Goal: Transaction & Acquisition: Purchase product/service

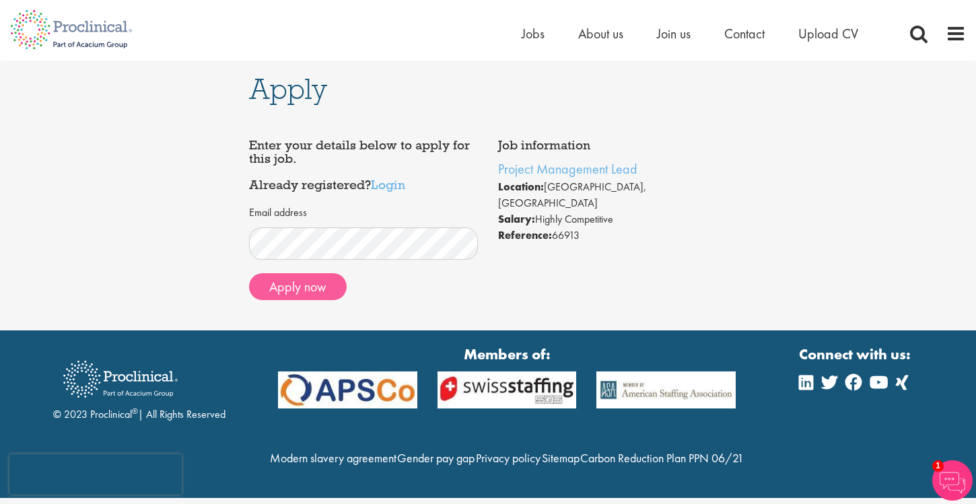
click at [288, 291] on button "Apply now" at bounding box center [298, 286] width 98 height 27
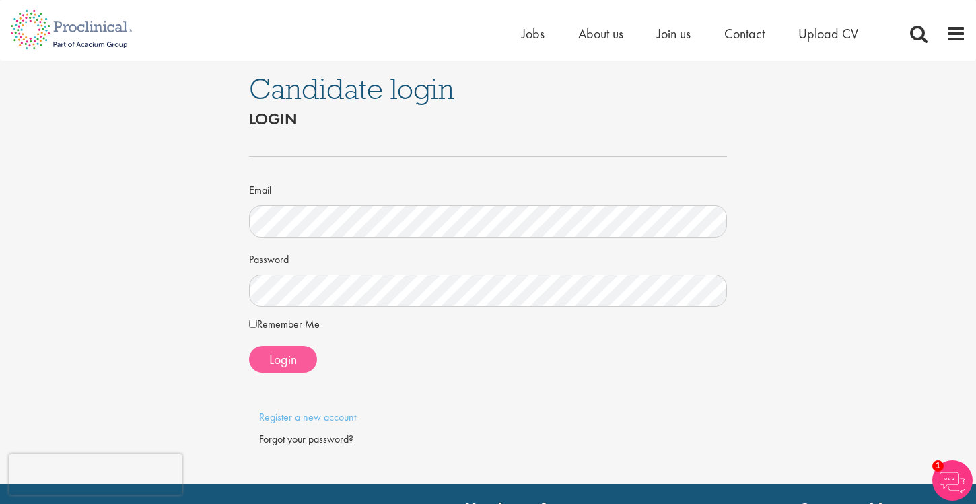
click at [290, 356] on span "Login" at bounding box center [283, 360] width 28 height 18
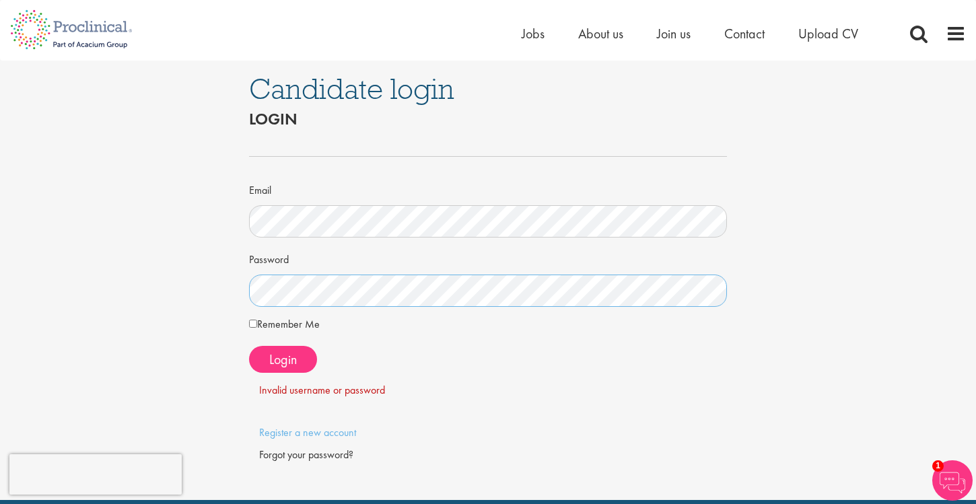
click at [197, 287] on div "Candidate login Login Email Password Remember Me" at bounding box center [488, 281] width 997 height 440
click at [267, 364] on button "Login" at bounding box center [283, 359] width 68 height 27
click at [275, 459] on div "Forgot your password?" at bounding box center [488, 455] width 458 height 15
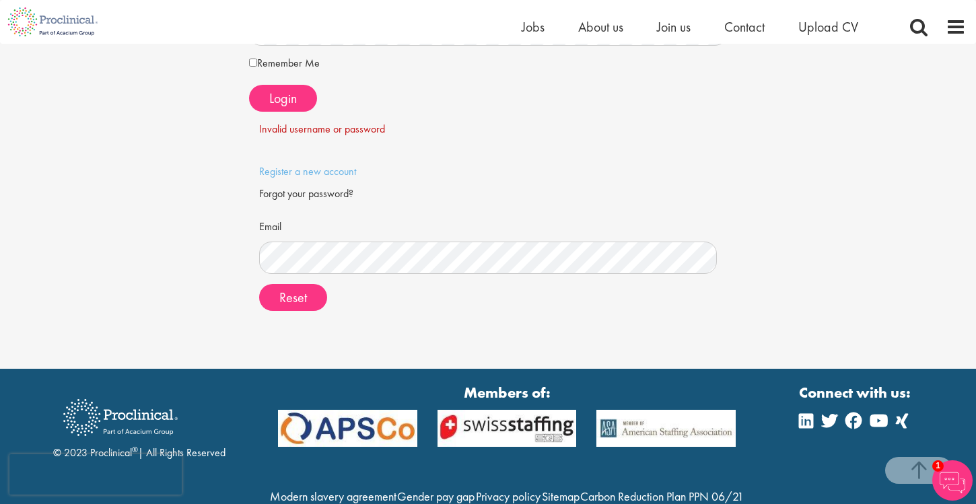
scroll to position [285, 0]
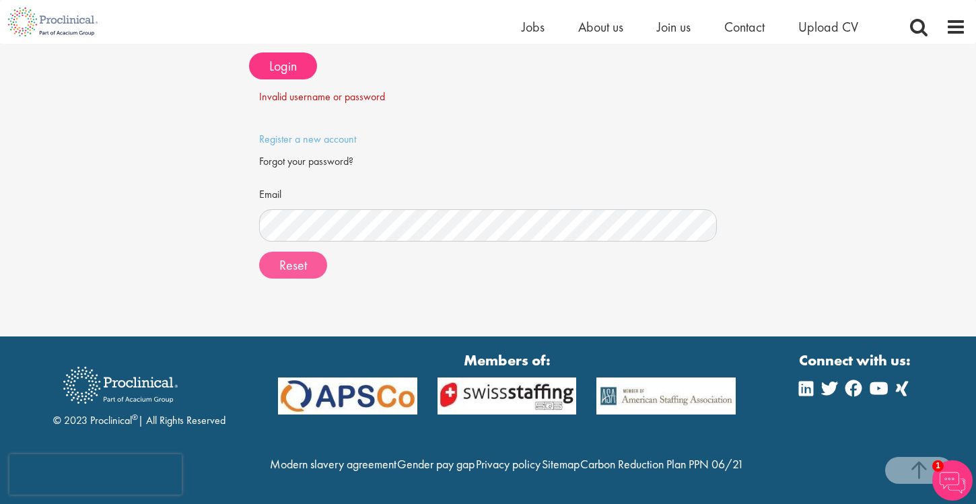
click at [279, 257] on span "Reset" at bounding box center [293, 266] width 28 height 18
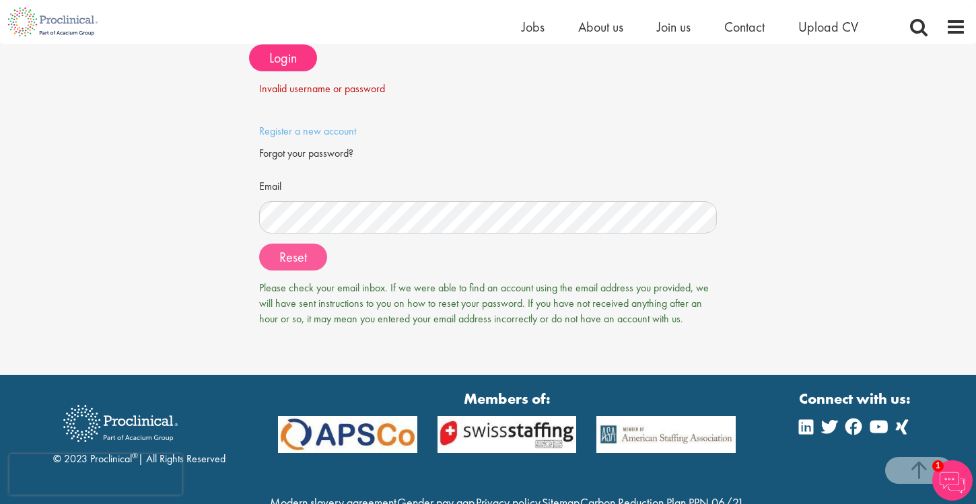
click at [304, 261] on span "Reset" at bounding box center [293, 257] width 28 height 18
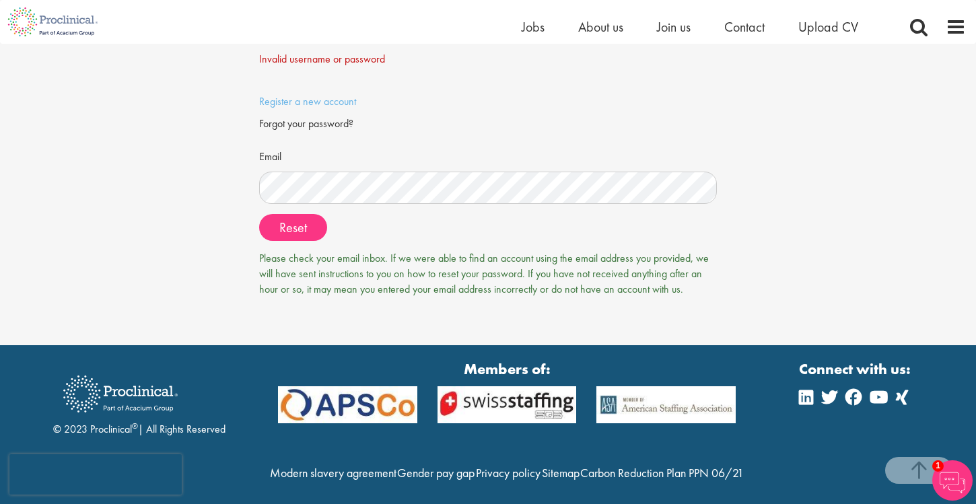
scroll to position [312, 0]
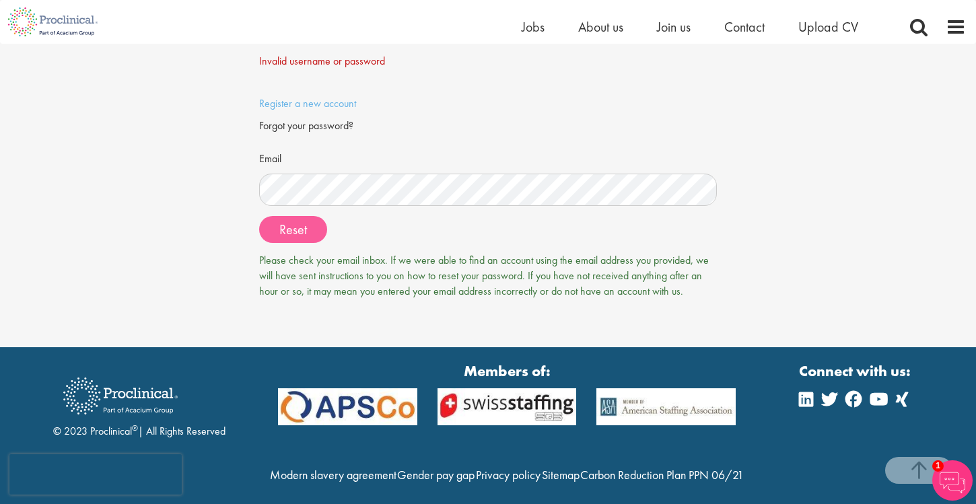
click at [296, 227] on span "Reset" at bounding box center [293, 230] width 28 height 18
click at [292, 224] on span "Reset" at bounding box center [293, 230] width 28 height 18
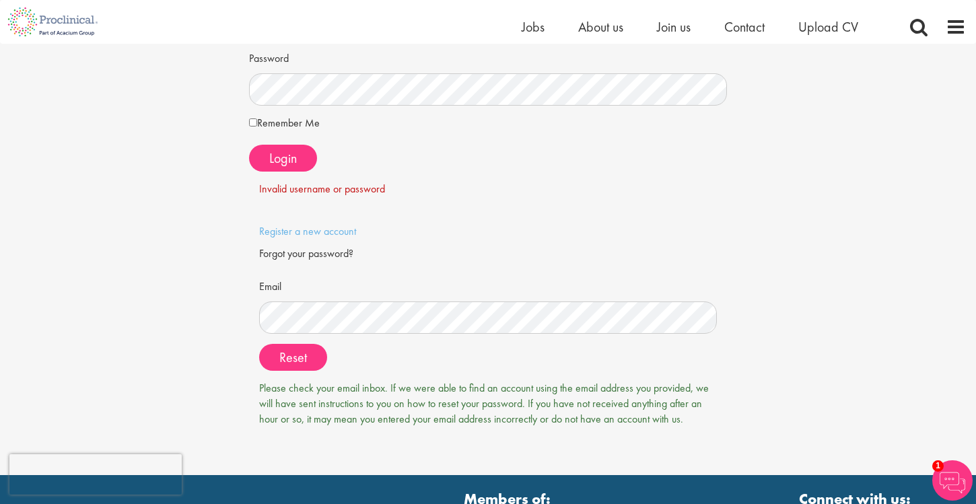
scroll to position [182, 0]
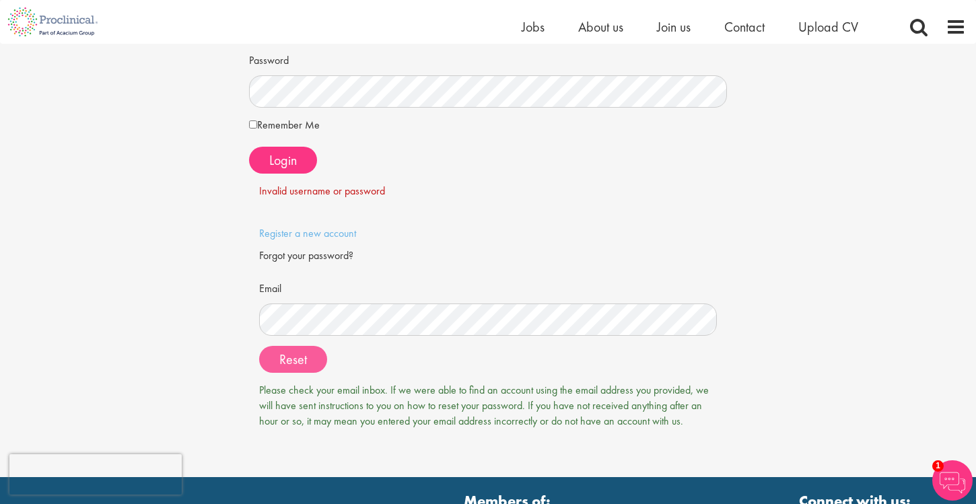
click at [283, 360] on span "Reset" at bounding box center [293, 360] width 28 height 18
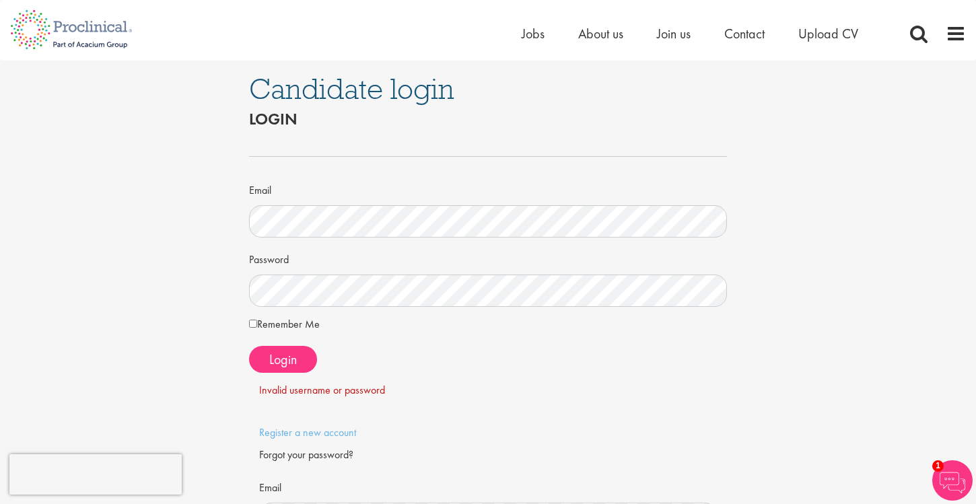
scroll to position [0, 0]
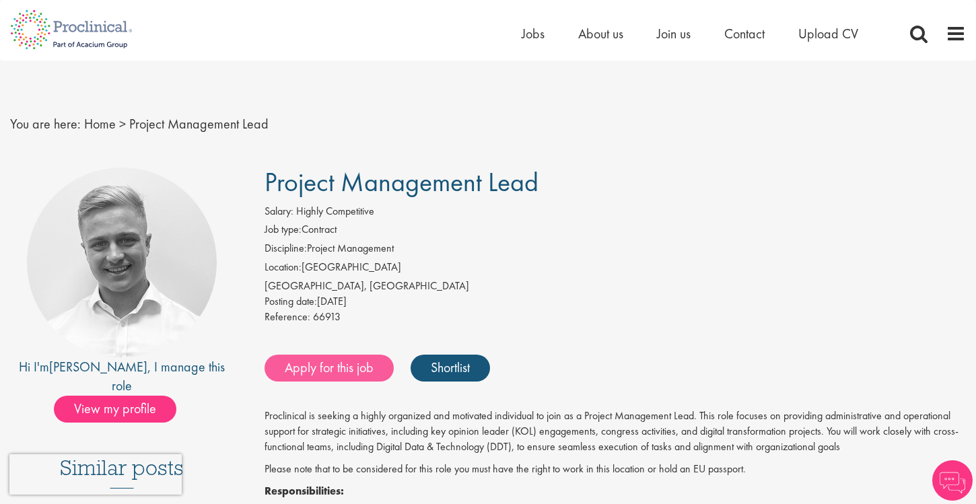
click at [360, 361] on link "Apply for this job" at bounding box center [329, 368] width 129 height 27
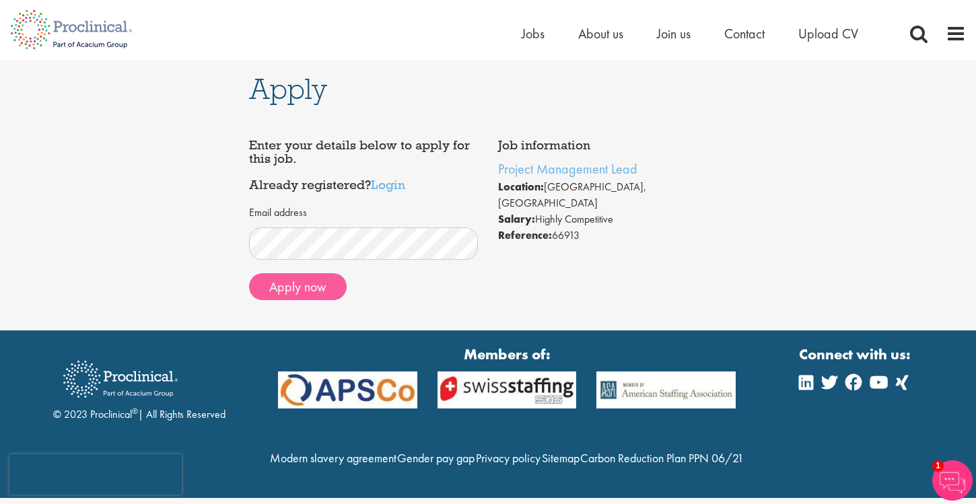
click at [312, 283] on button "Apply now" at bounding box center [298, 286] width 98 height 27
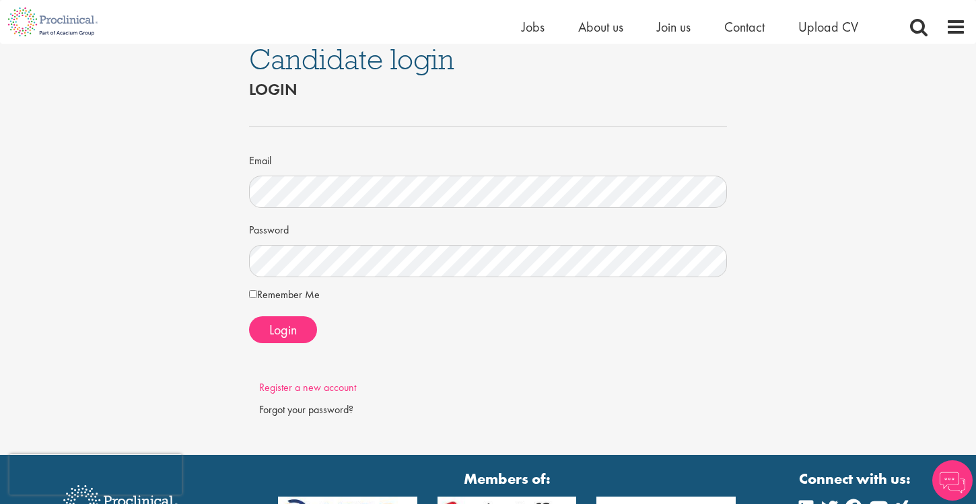
click at [321, 384] on link "Register a new account" at bounding box center [307, 387] width 97 height 14
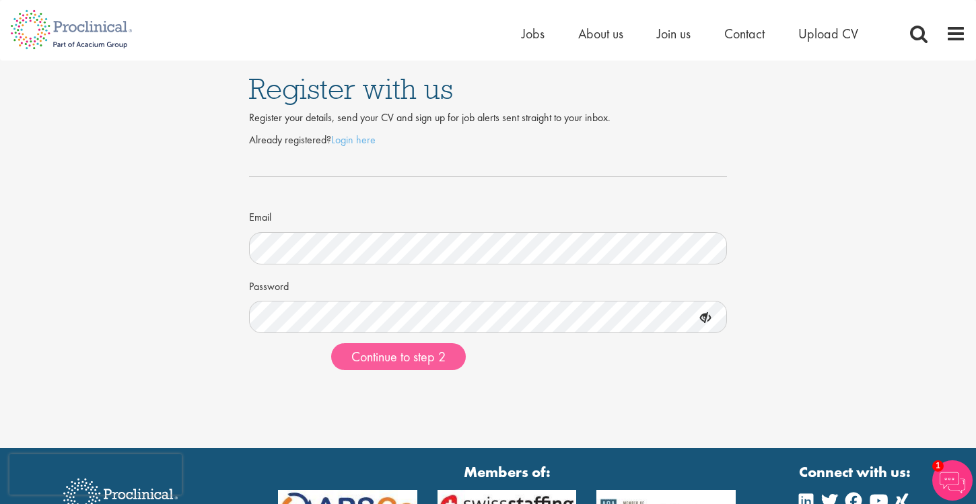
click at [360, 356] on span "Continue to step 2" at bounding box center [398, 357] width 94 height 18
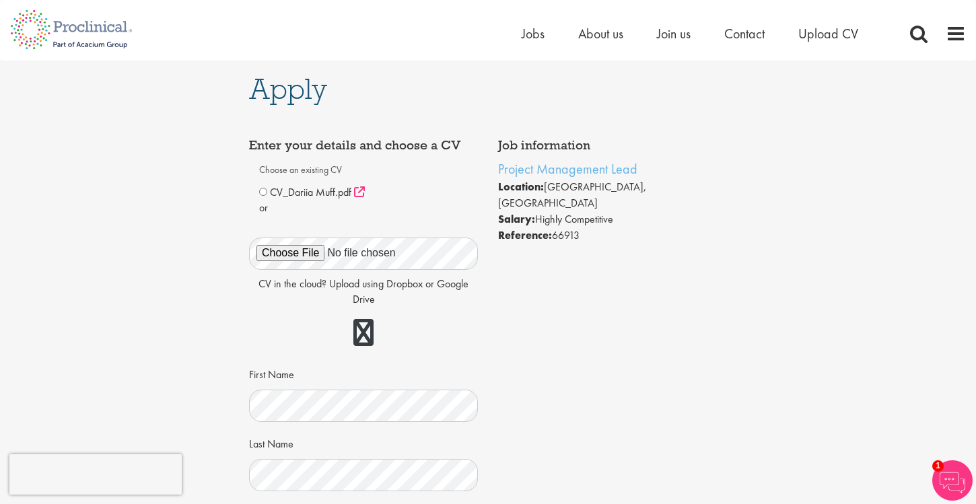
click at [358, 193] on icon at bounding box center [359, 192] width 11 height 11
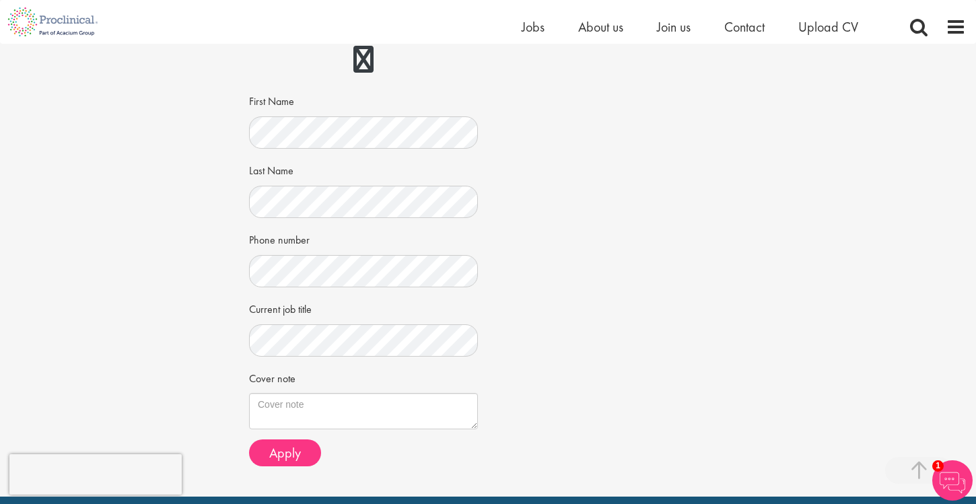
scroll to position [258, 0]
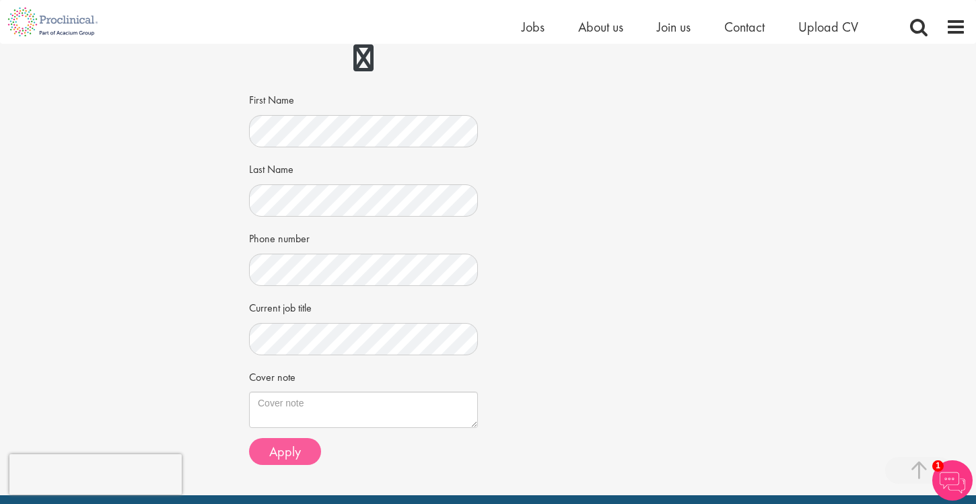
click at [290, 452] on span "Apply" at bounding box center [285, 452] width 32 height 18
click at [279, 446] on span "Apply" at bounding box center [285, 452] width 32 height 18
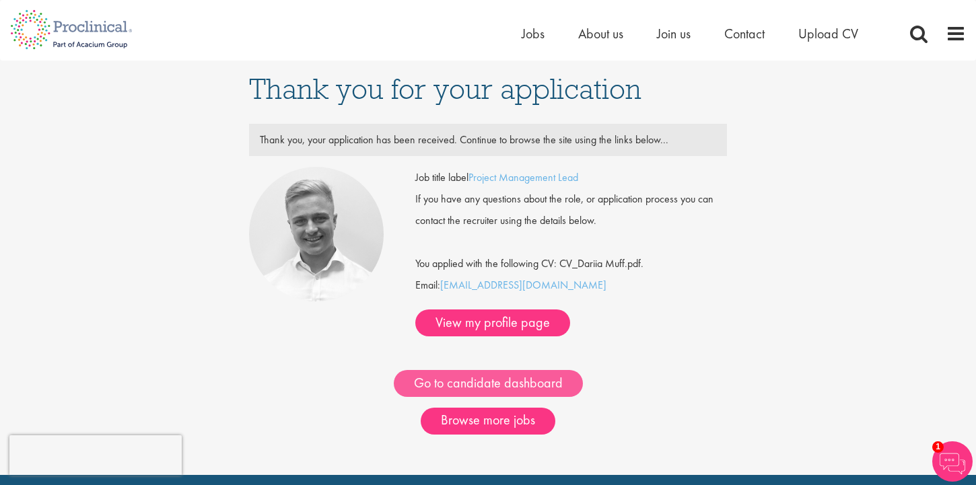
click at [433, 370] on link "Go to candidate dashboard" at bounding box center [488, 383] width 189 height 27
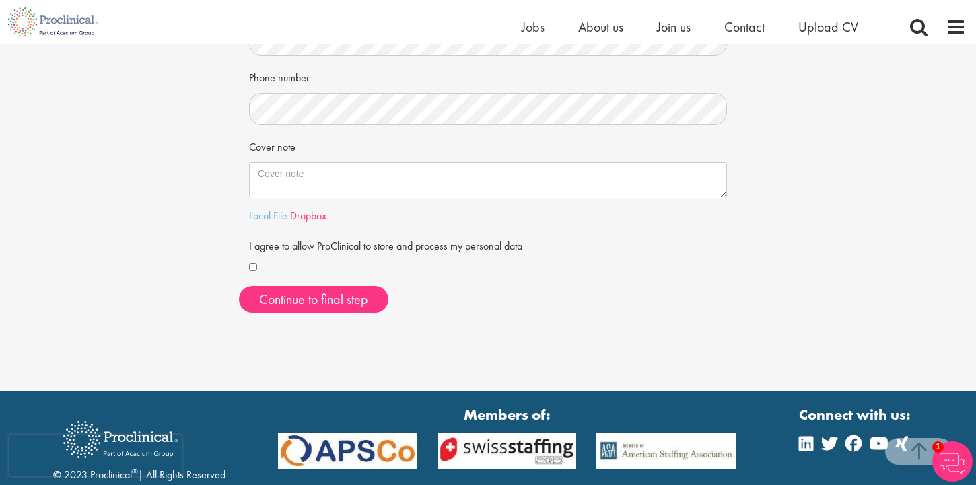
scroll to position [351, 0]
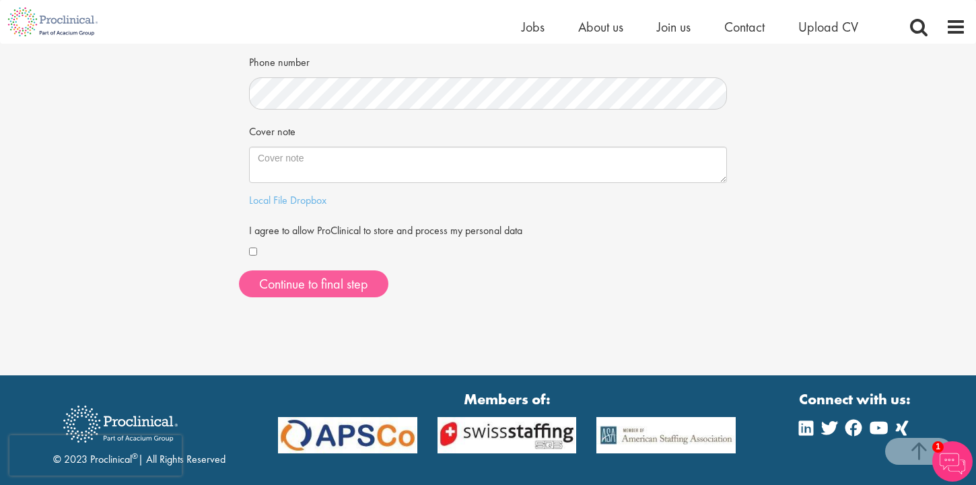
click at [281, 277] on button "Continue to final step" at bounding box center [313, 284] width 149 height 27
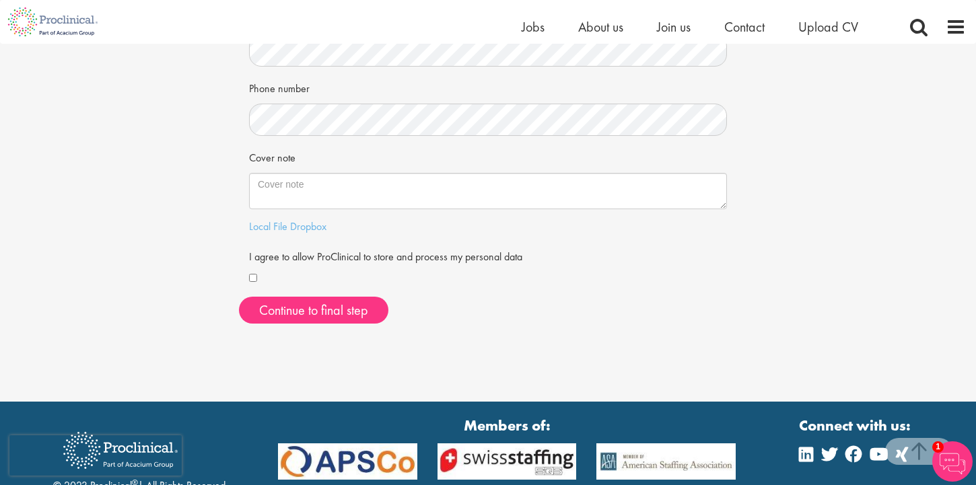
click at [255, 250] on div "First Name Last Name LinkedIn / XING profile link Current job title Phone numbe…" at bounding box center [488, 49] width 478 height 498
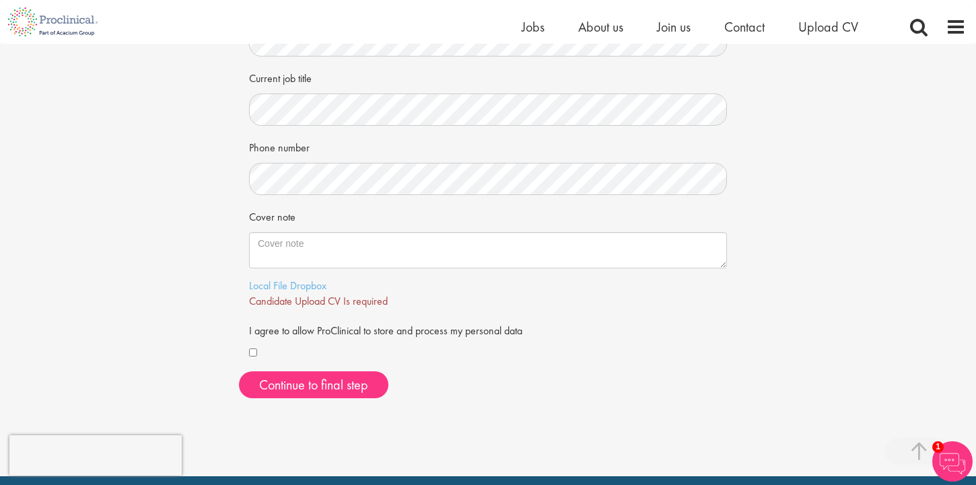
scroll to position [386, 0]
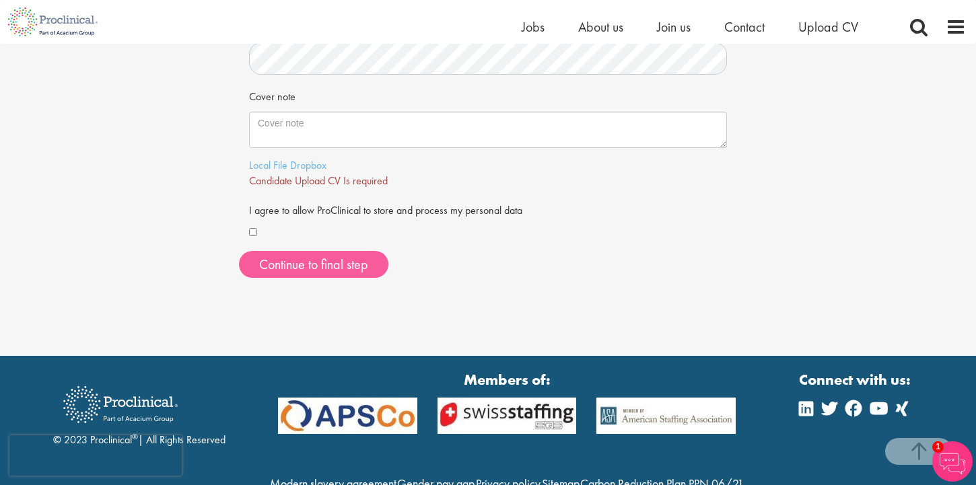
click at [298, 263] on span "Continue to final step" at bounding box center [313, 265] width 109 height 18
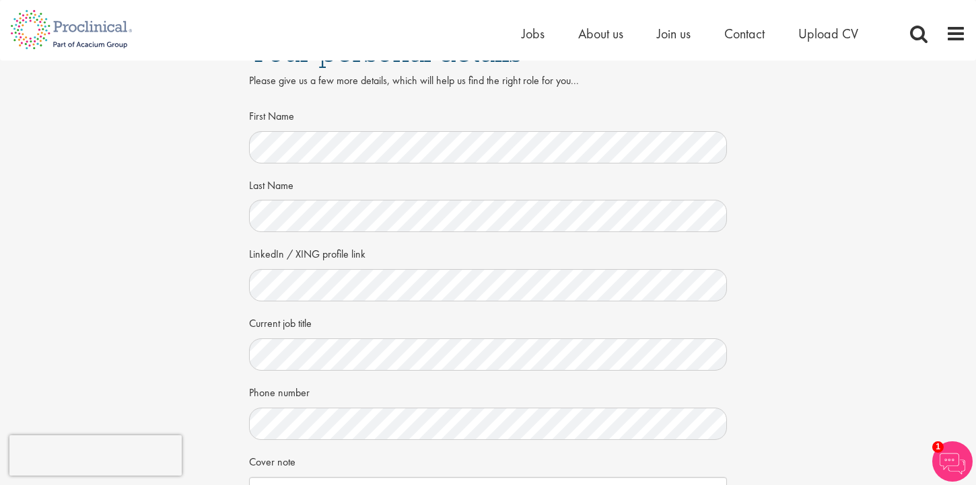
scroll to position [0, 0]
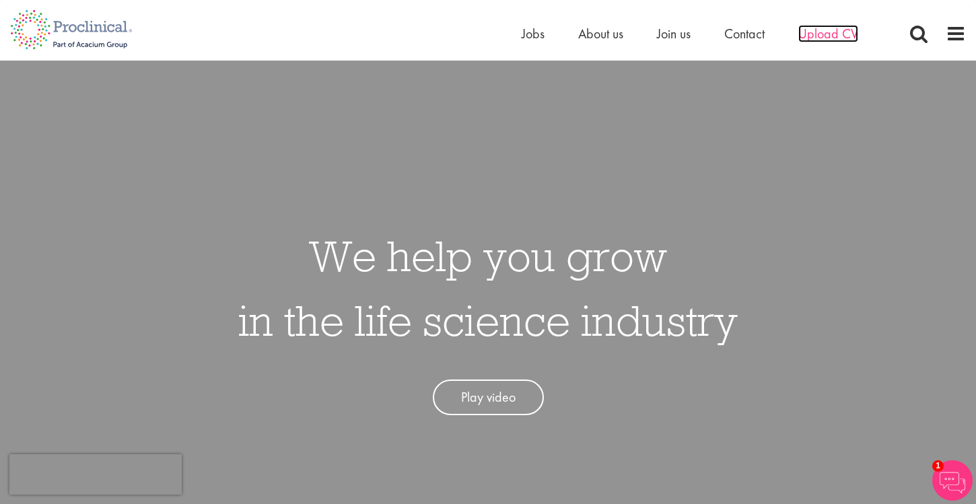
click at [817, 39] on span "Upload CV" at bounding box center [829, 34] width 60 height 18
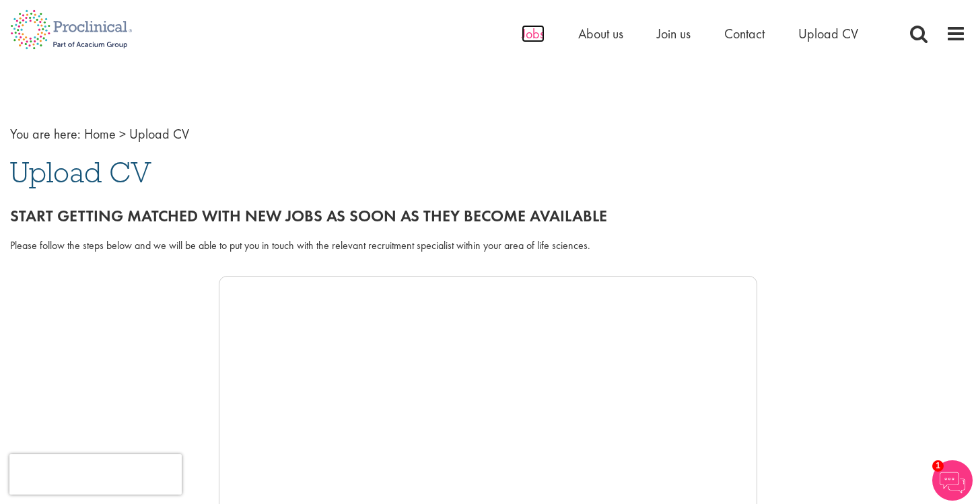
click at [538, 36] on span "Jobs" at bounding box center [533, 34] width 23 height 18
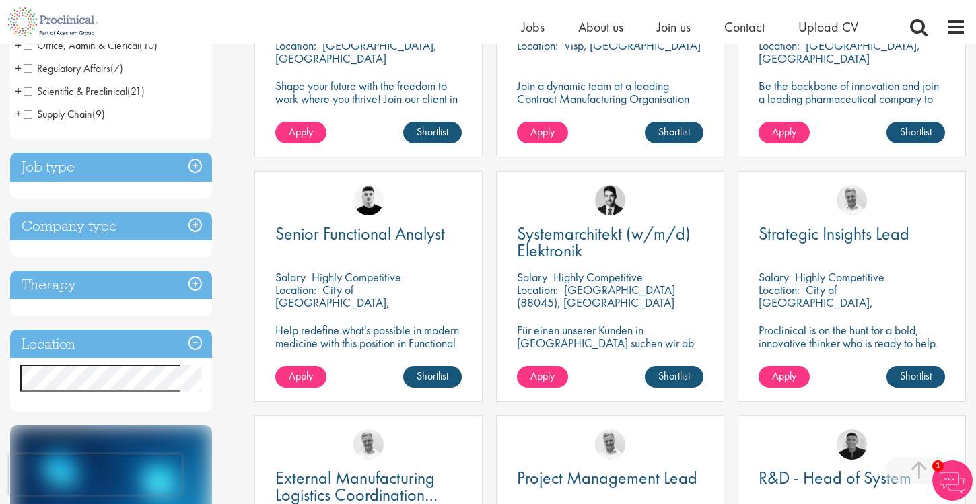
scroll to position [380, 0]
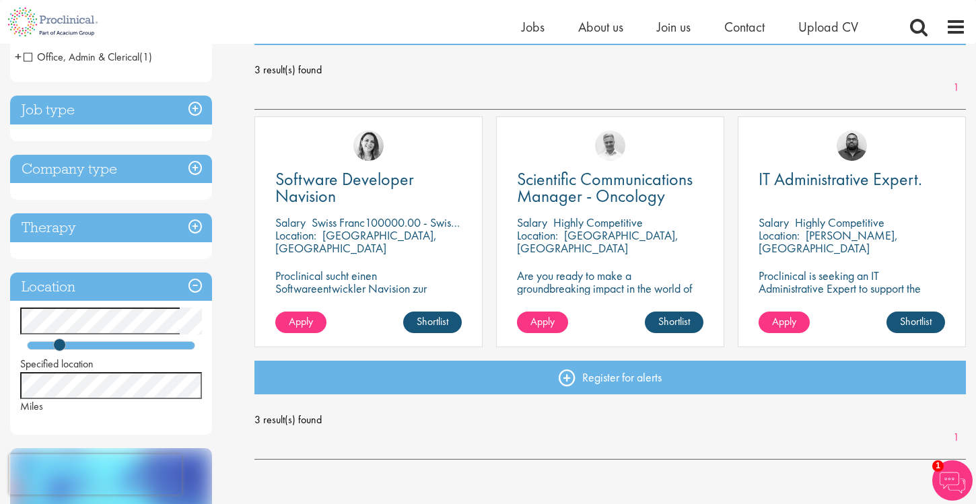
scroll to position [184, 0]
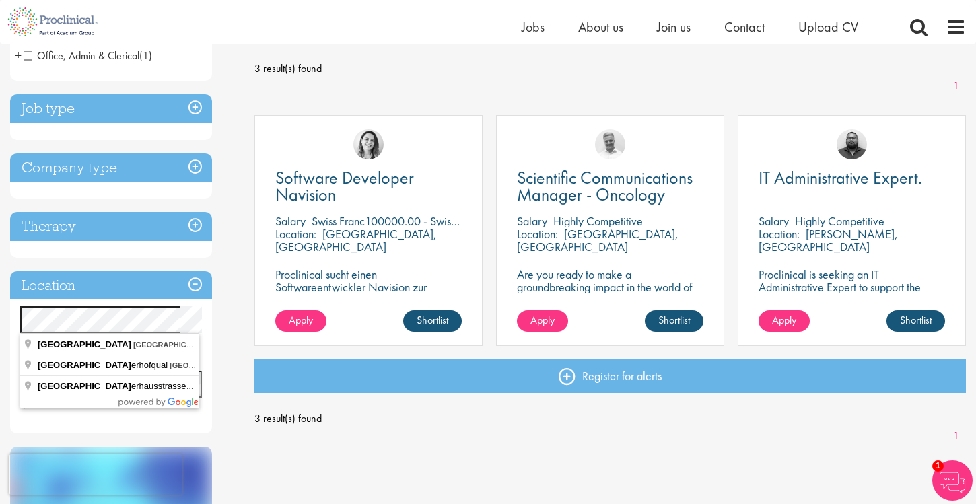
click at [0, 308] on div "You are here: Home > Job search Discipline Information Technology (1) Medical A…" at bounding box center [488, 329] width 976 height 939
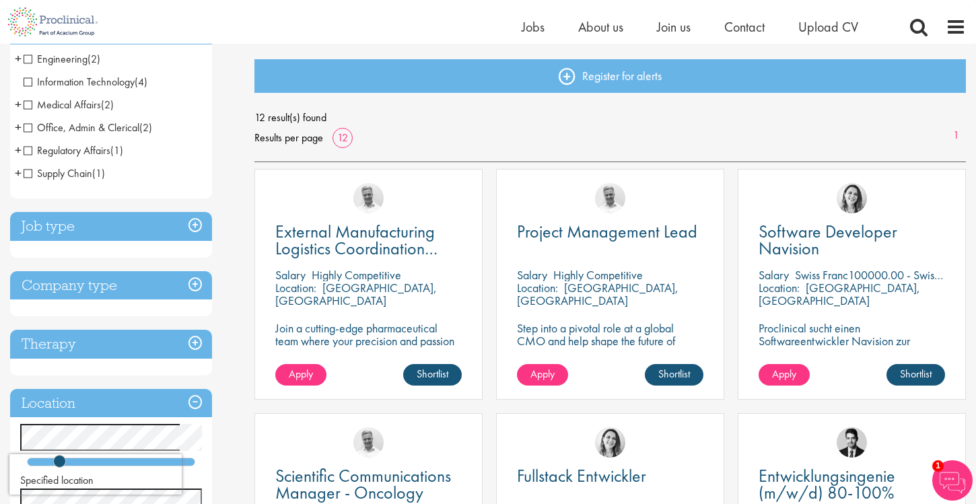
scroll to position [130, 0]
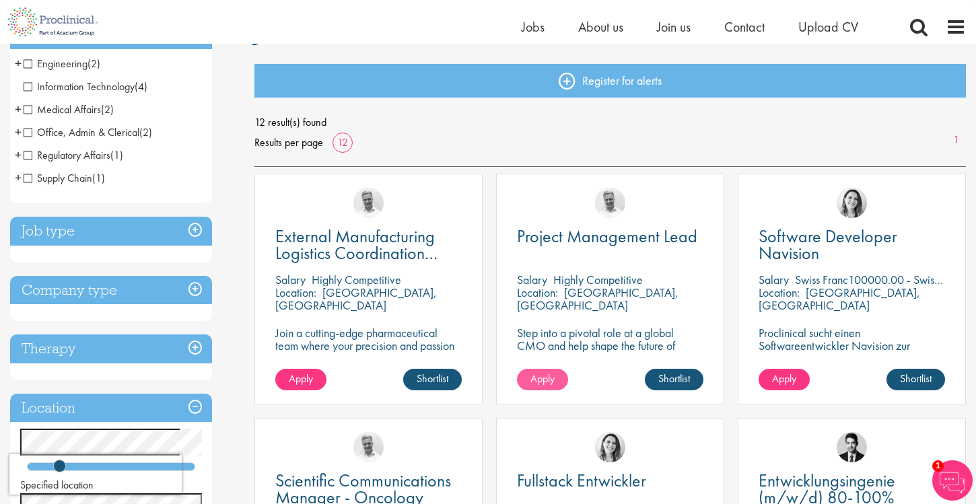
click at [560, 382] on link "Apply" at bounding box center [542, 380] width 51 height 22
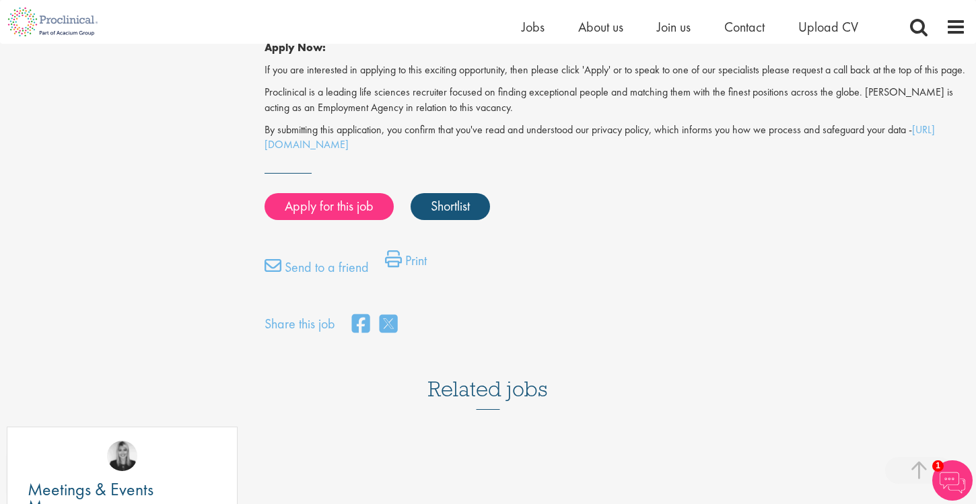
scroll to position [1063, 0]
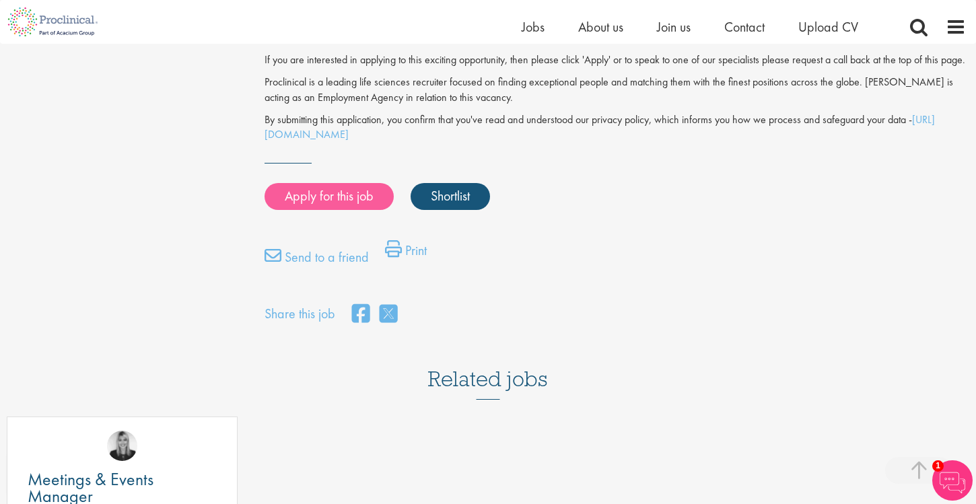
click at [360, 199] on link "Apply for this job" at bounding box center [329, 196] width 129 height 27
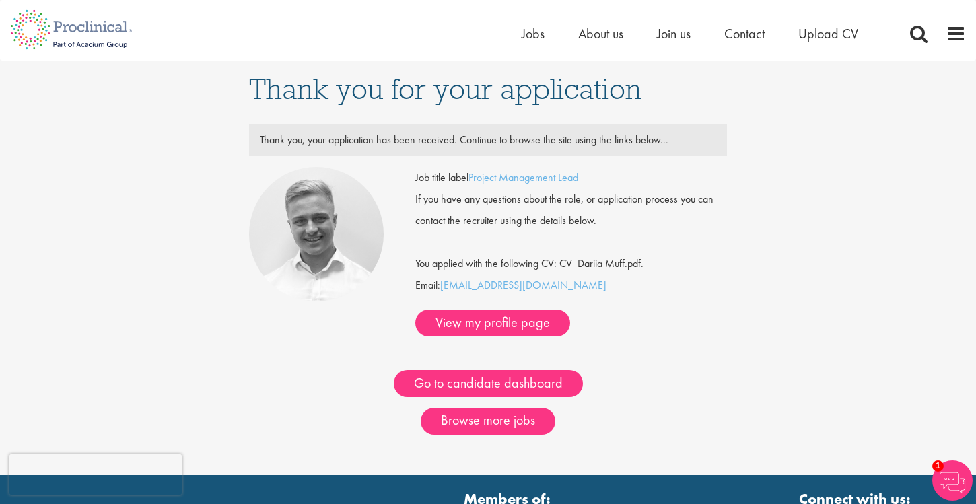
click at [304, 224] on img at bounding box center [316, 234] width 135 height 135
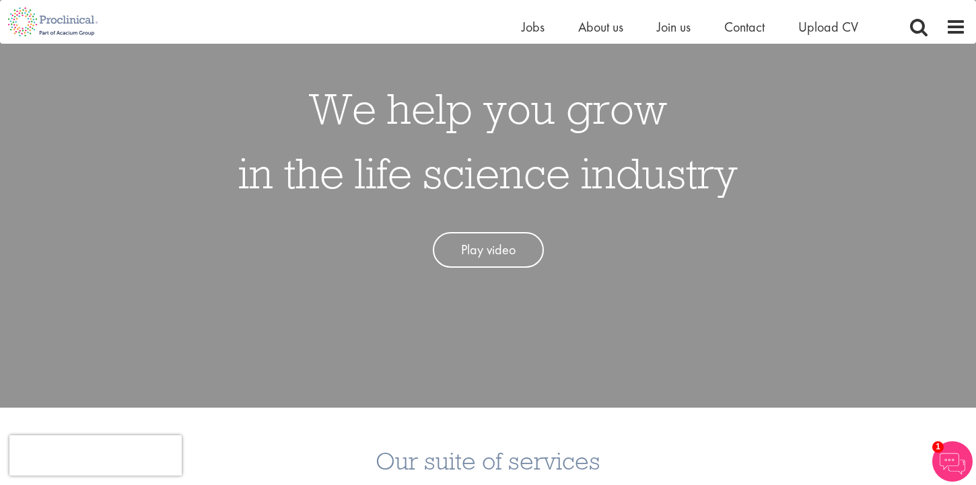
scroll to position [123, 0]
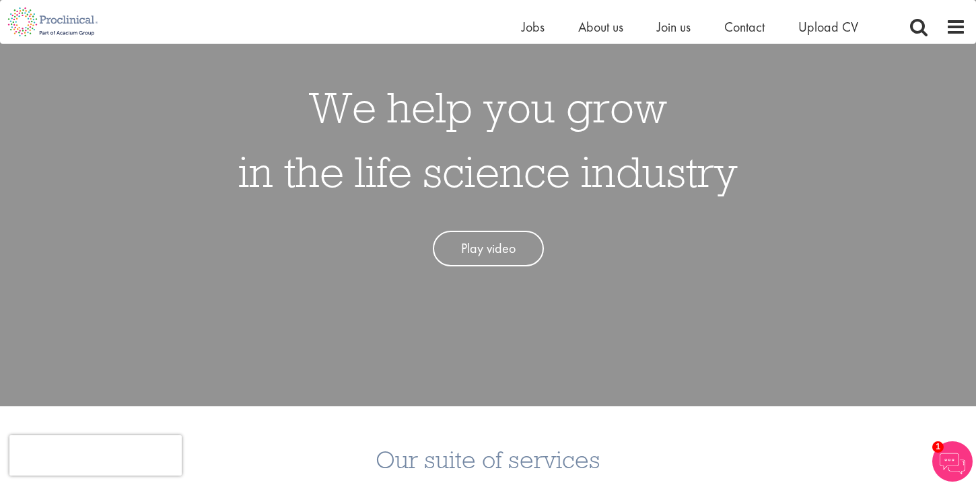
click at [511, 255] on link "Play video" at bounding box center [488, 249] width 111 height 36
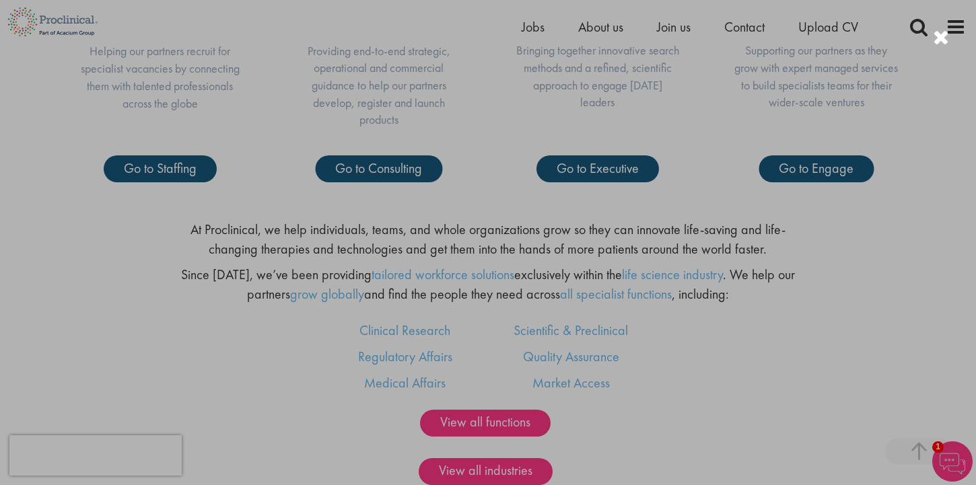
scroll to position [648, 0]
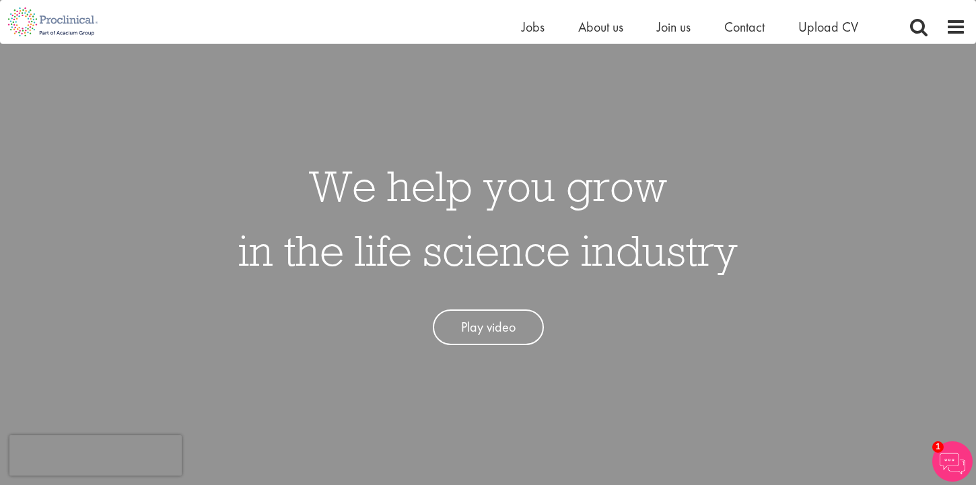
scroll to position [48, 0]
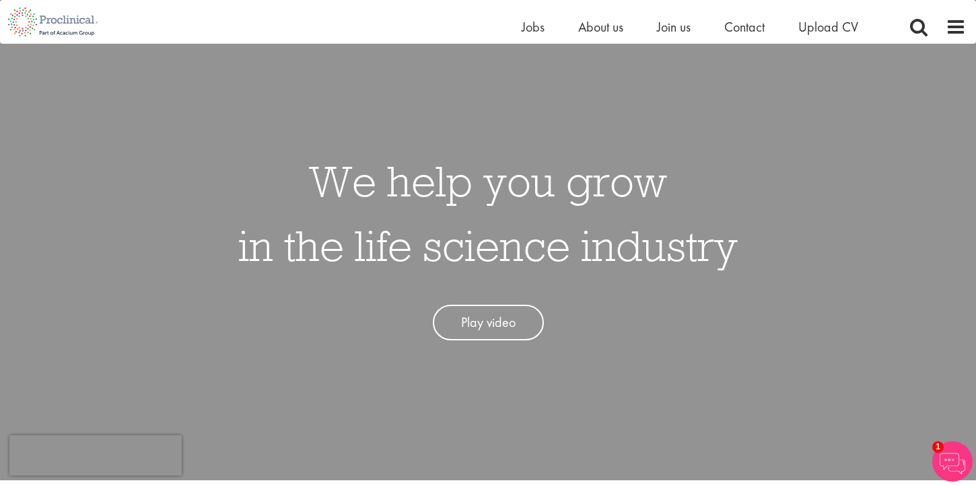
click at [485, 327] on link "Play video" at bounding box center [488, 323] width 111 height 36
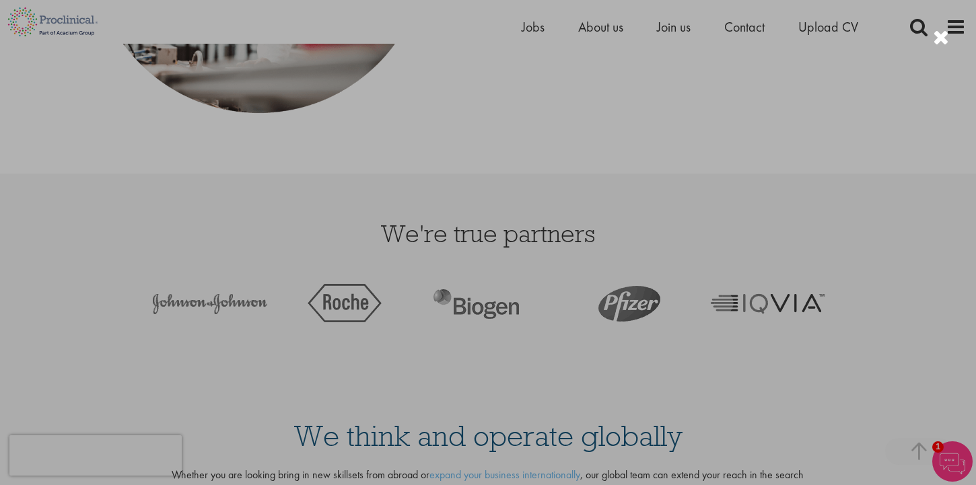
scroll to position [2359, 0]
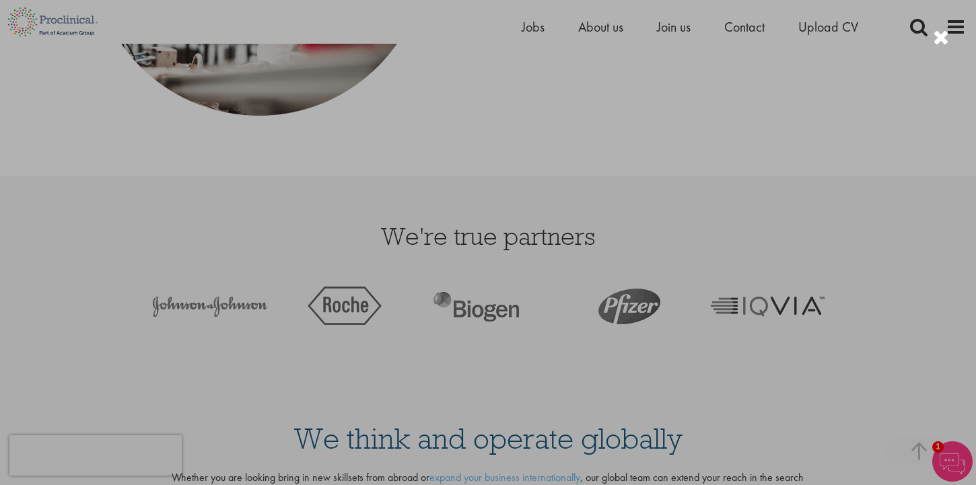
click at [815, 191] on div at bounding box center [488, 242] width 976 height 485
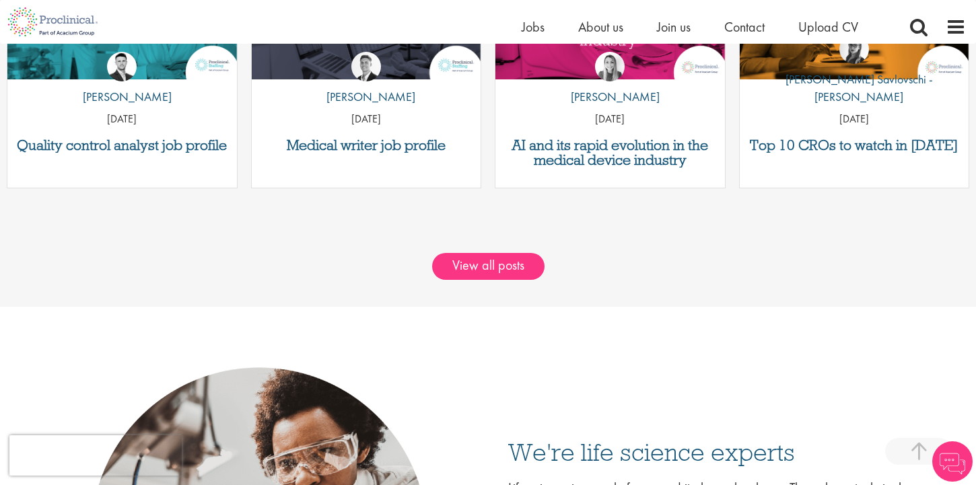
scroll to position [1779, 0]
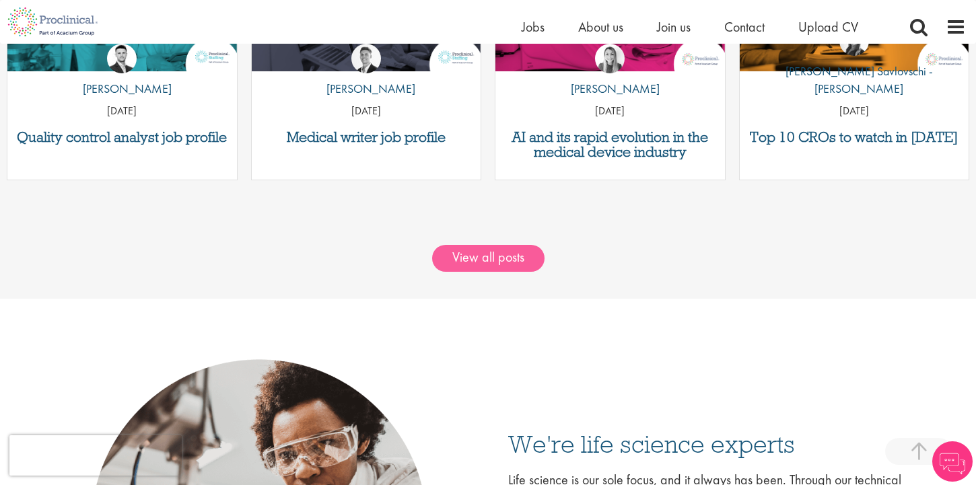
click at [491, 256] on link "View all posts" at bounding box center [488, 258] width 112 height 27
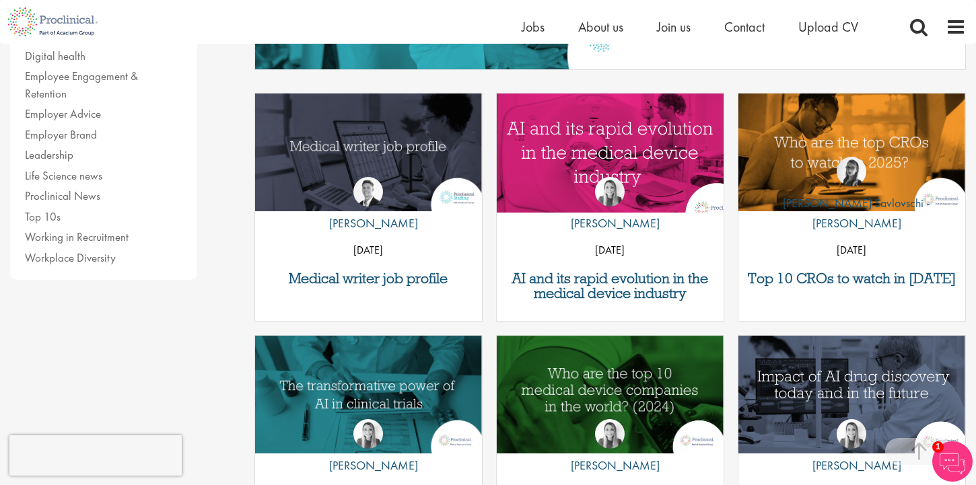
scroll to position [400, 0]
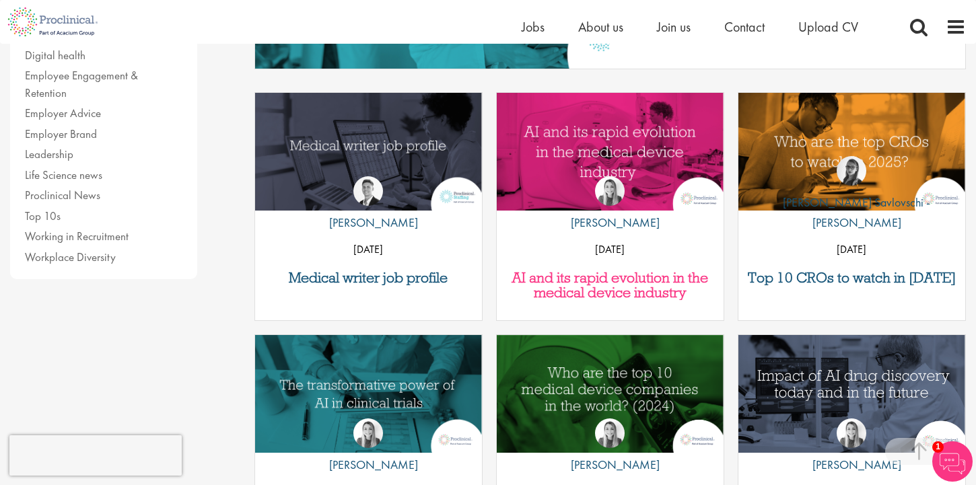
click at [637, 289] on h3 "AI and its rapid evolution in the medical device industry" at bounding box center [610, 286] width 213 height 30
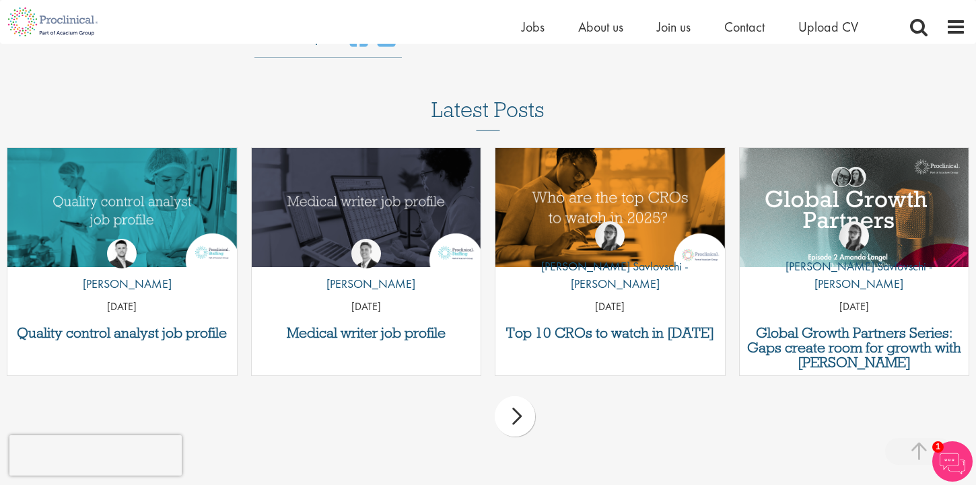
scroll to position [2611, 0]
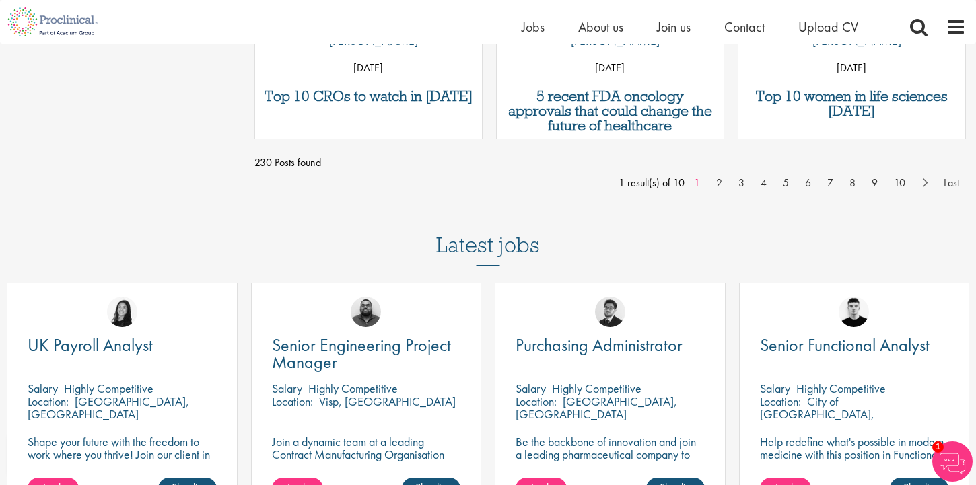
scroll to position [1307, 0]
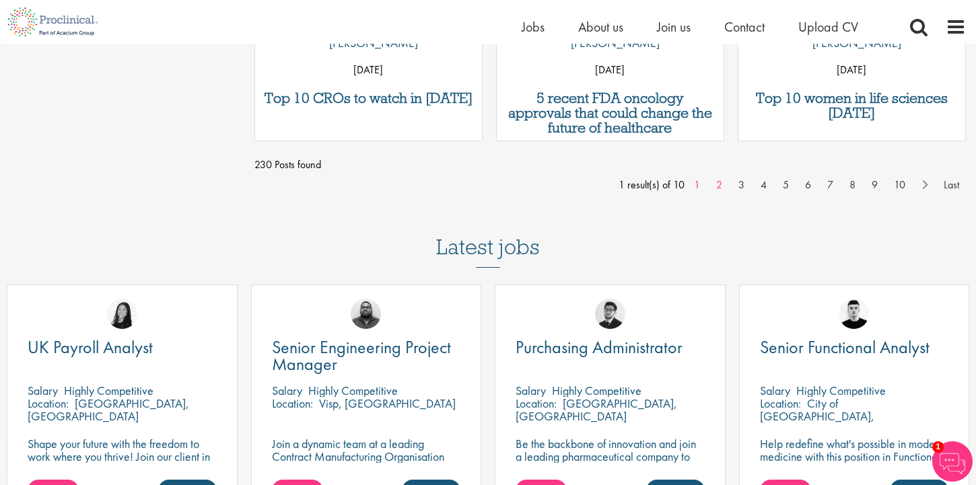
click at [718, 178] on link "2" at bounding box center [720, 185] width 20 height 16
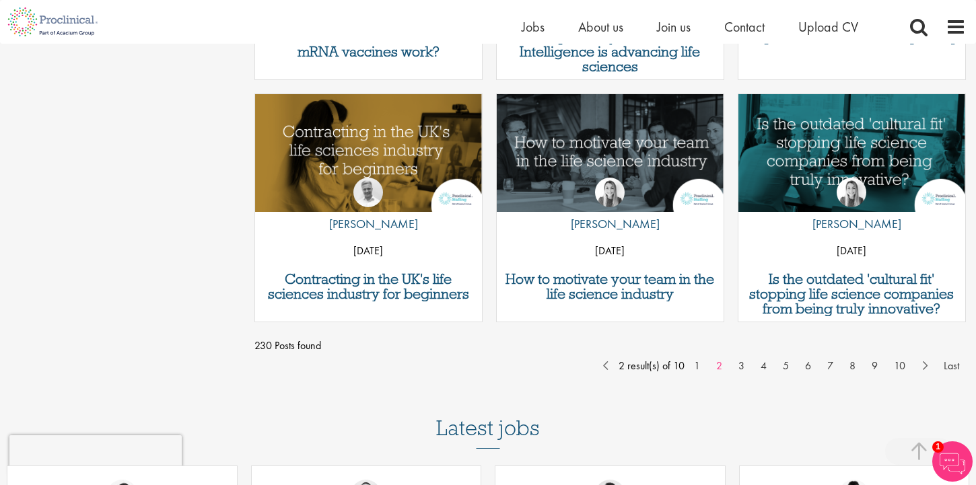
scroll to position [1128, 0]
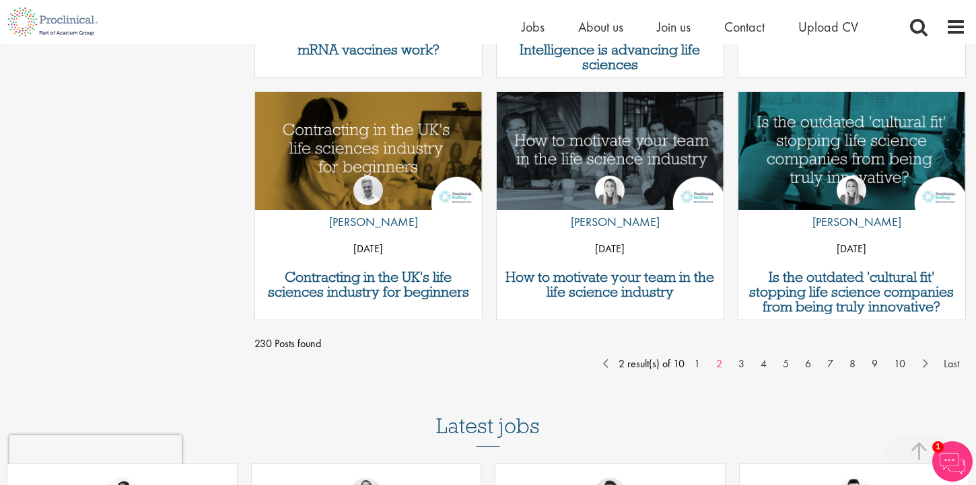
click at [651, 211] on div "by [PERSON_NAME] [DATE]" at bounding box center [610, 212] width 227 height 107
click at [673, 291] on h3 "How to motivate your team in the life science industry" at bounding box center [610, 285] width 213 height 30
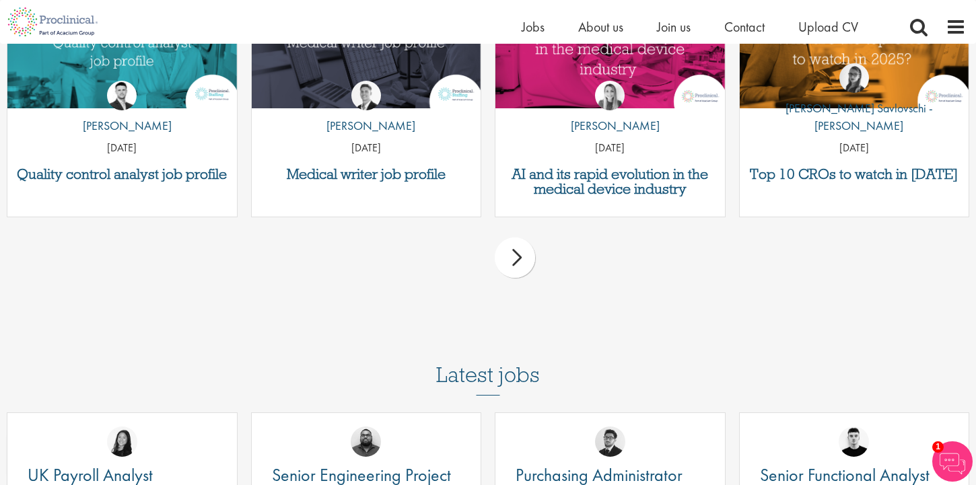
scroll to position [1770, 0]
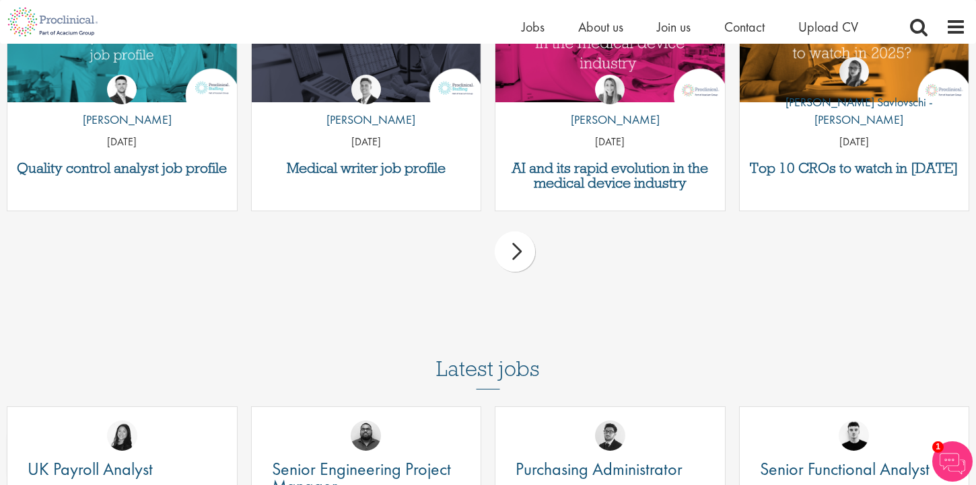
click at [508, 240] on div "next" at bounding box center [515, 252] width 40 height 40
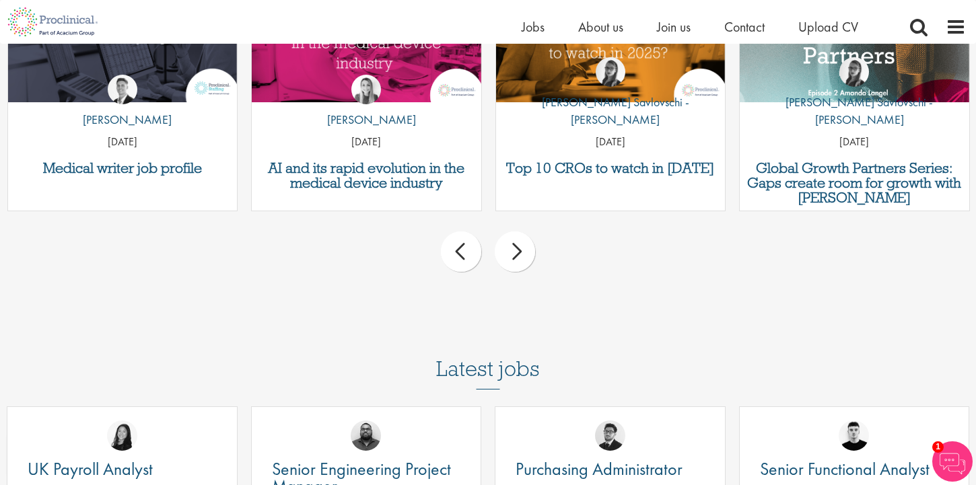
click at [508, 240] on div "next" at bounding box center [515, 252] width 40 height 40
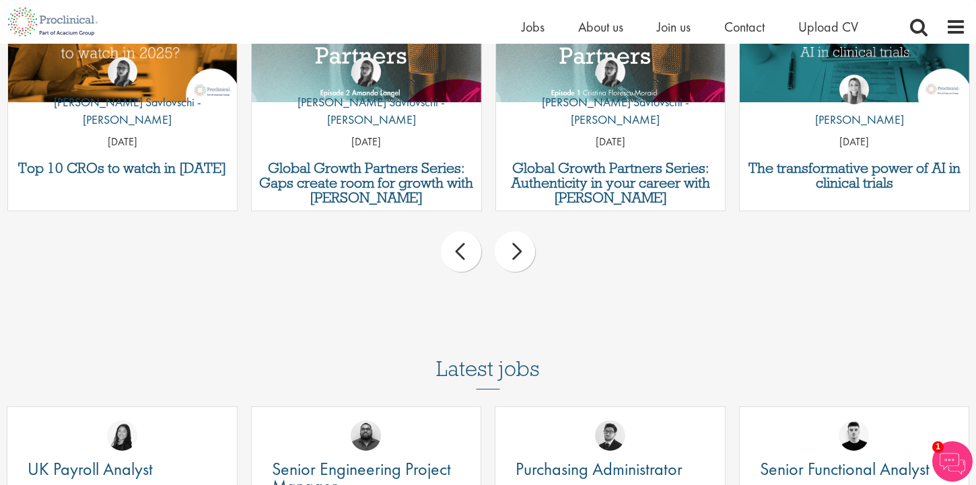
click at [508, 240] on div "next" at bounding box center [515, 252] width 40 height 40
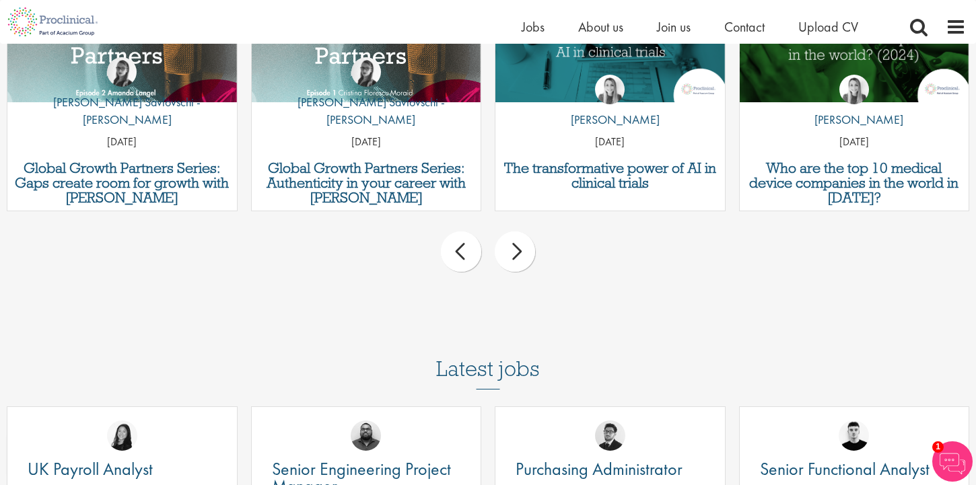
click at [508, 240] on div "next" at bounding box center [515, 252] width 40 height 40
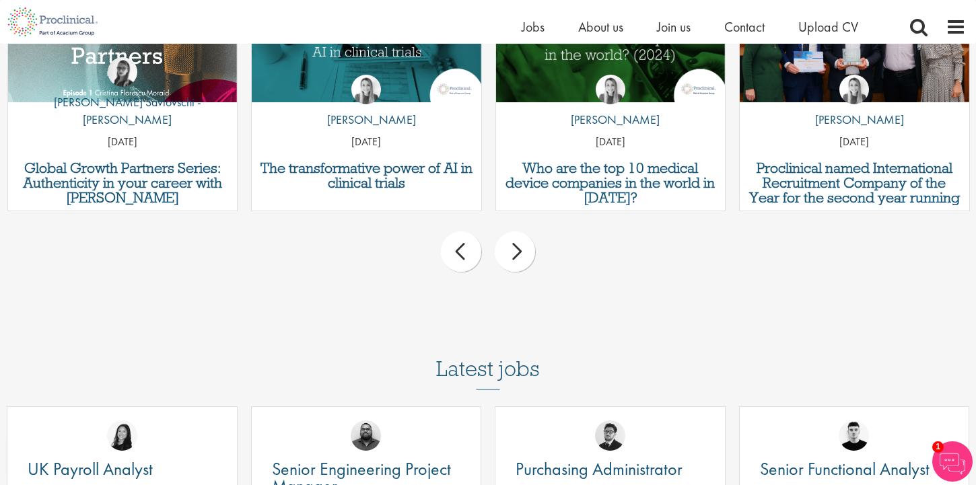
click at [508, 240] on div "next" at bounding box center [515, 252] width 40 height 40
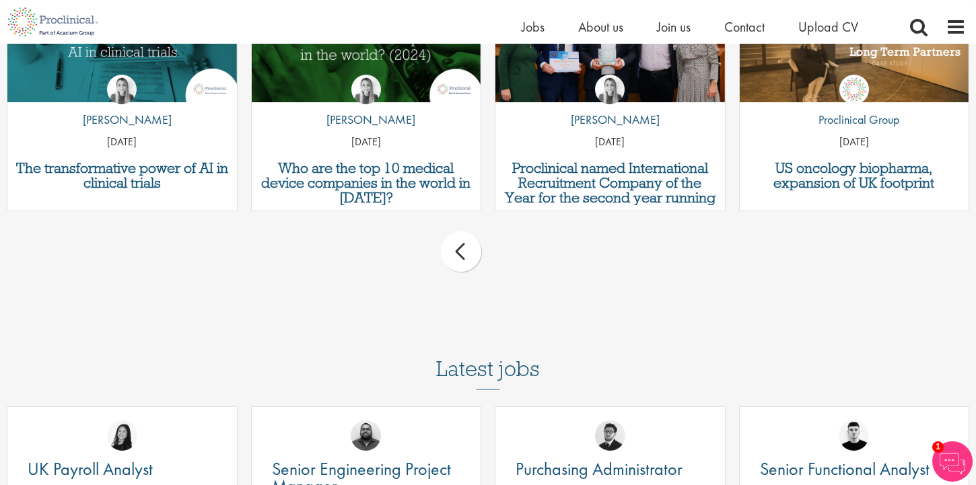
click at [508, 240] on div "prev next" at bounding box center [488, 254] width 976 height 59
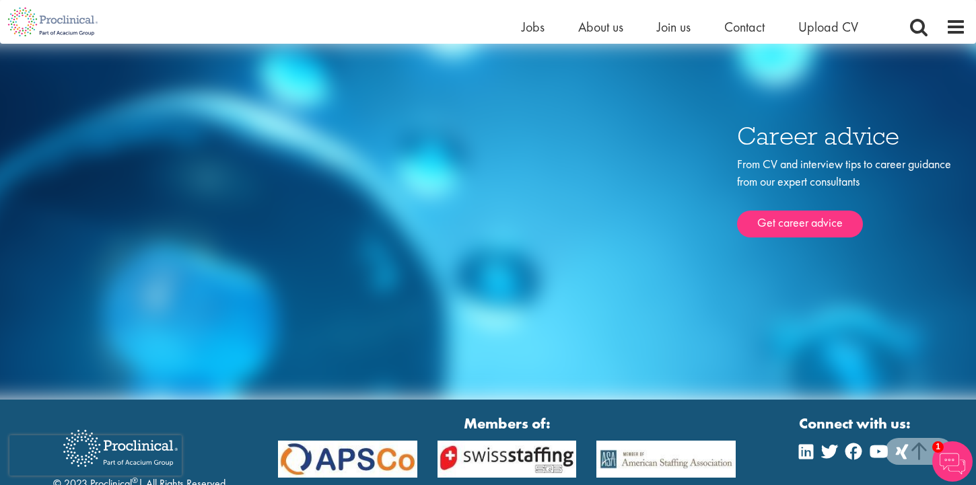
scroll to position [2464, 0]
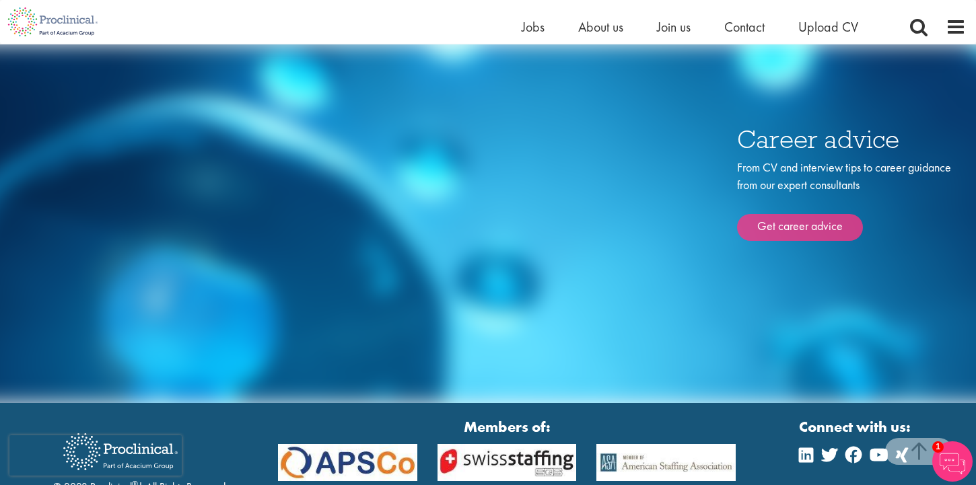
click at [766, 214] on link "Get career advice" at bounding box center [800, 227] width 126 height 27
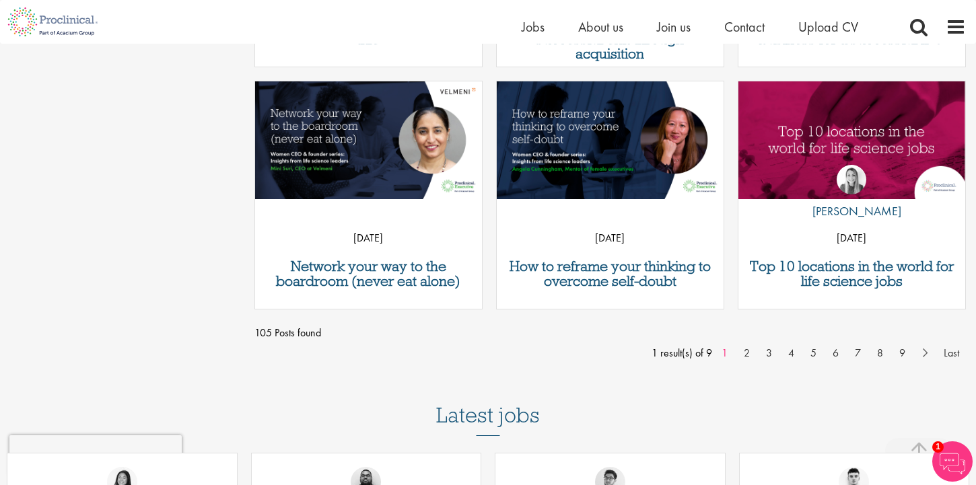
scroll to position [1137, 0]
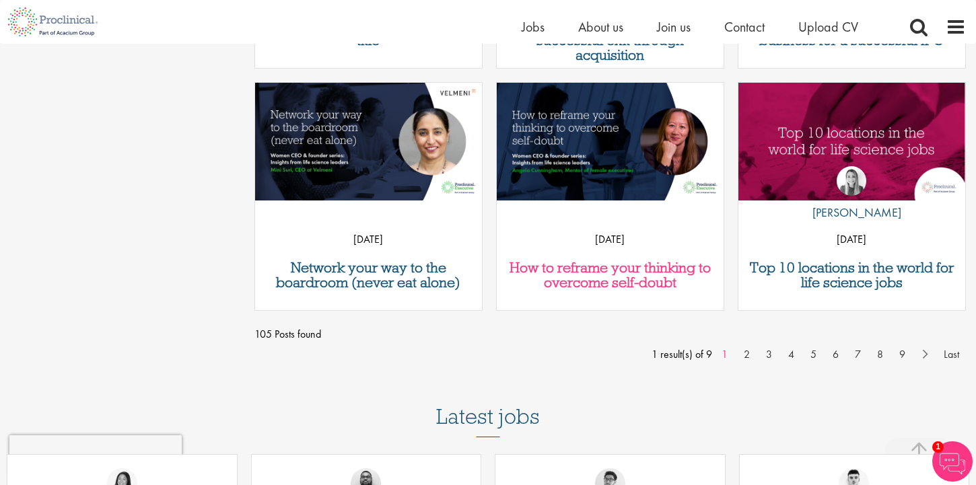
click at [594, 279] on h3 "How to reframe your thinking to overcome self-doubt" at bounding box center [610, 276] width 213 height 30
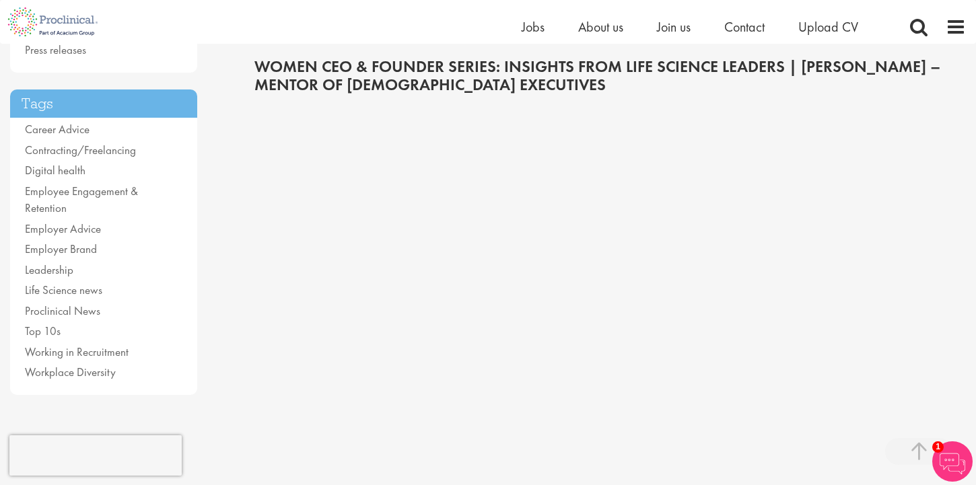
scroll to position [265, 0]
